Goal: Find specific page/section: Find specific page/section

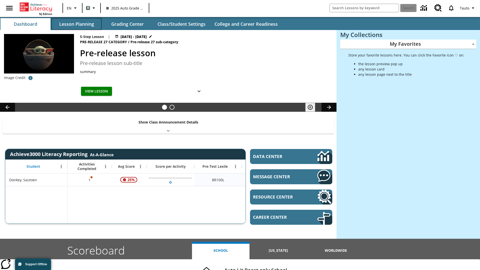
click at [77, 24] on button "Lesson Planning" at bounding box center [77, 24] width 50 height 12
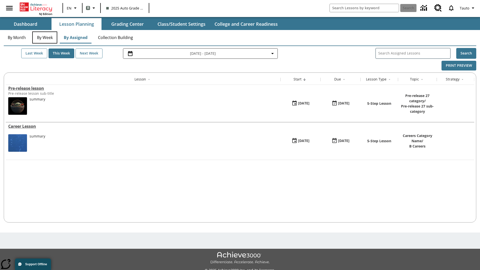
click at [45, 38] on button "By Week" at bounding box center [44, 38] width 25 height 12
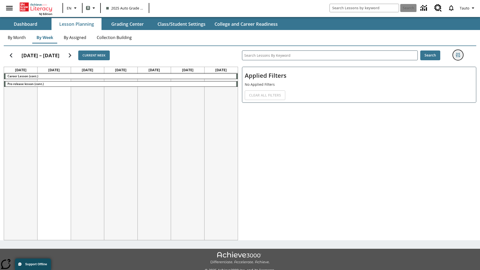
click at [458, 55] on icon "Filters Side menu" at bounding box center [458, 55] width 5 height 5
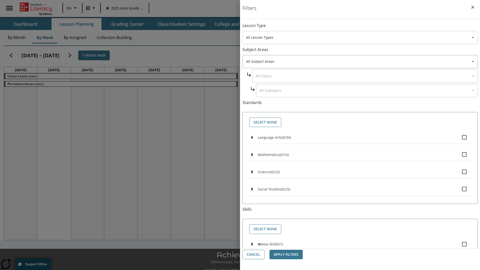
click at [360, 38] on body "Skip to main content NJ Edition EN B 2025 Auto Grade 1 B Search 0 Tauto Dashboa…" at bounding box center [240, 140] width 480 height 281
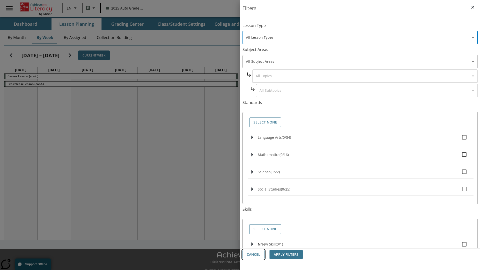
click at [254, 255] on button "Cancel" at bounding box center [254, 255] width 22 height 10
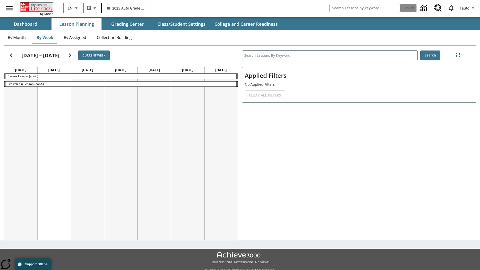
click at [36, 7] on icon "Home" at bounding box center [36, 7] width 33 height 9
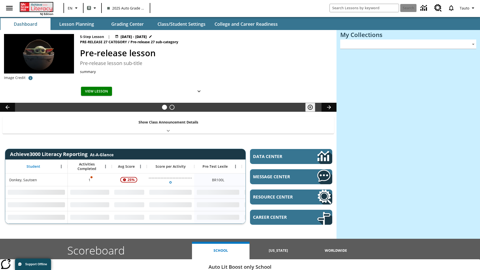
type input "-1"
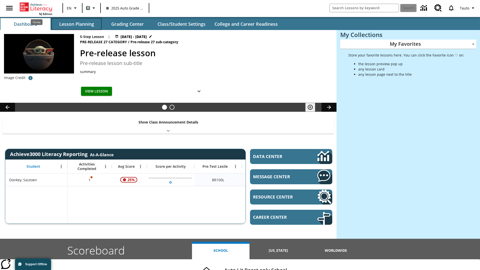
click at [77, 24] on button "Lesson Planning" at bounding box center [77, 24] width 50 height 12
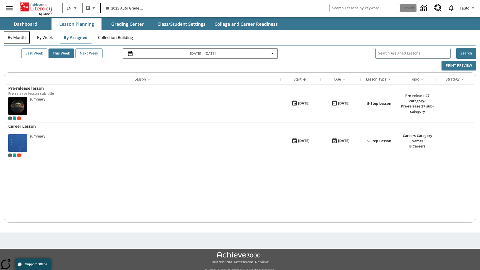
click at [17, 38] on button "By Month" at bounding box center [17, 38] width 26 height 12
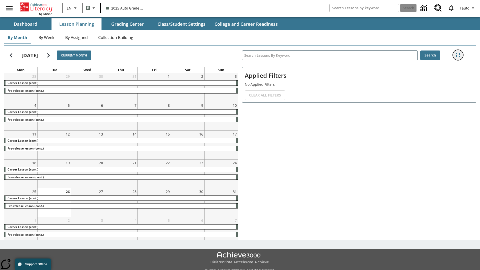
click at [458, 55] on icon "Filters Side menu" at bounding box center [458, 55] width 5 height 5
